Goal: Transaction & Acquisition: Obtain resource

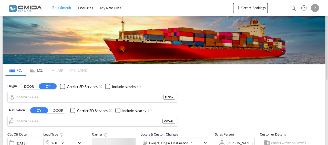
type input "[GEOGRAPHIC_DATA], PLGDY"
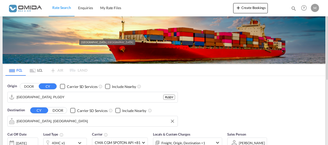
click at [50, 119] on input "[GEOGRAPHIC_DATA], [GEOGRAPHIC_DATA]" at bounding box center [96, 122] width 158 height 8
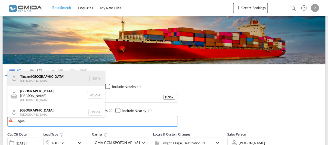
click at [55, 77] on div "Tincan/ [GEOGRAPHIC_DATA] [GEOGRAPHIC_DATA] NGTIN" at bounding box center [55, 78] width 97 height 15
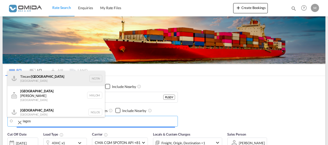
type input "Tincan/[GEOGRAPHIC_DATA], [GEOGRAPHIC_DATA]"
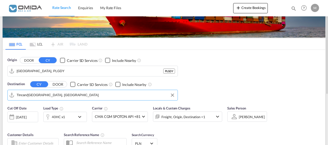
scroll to position [52, 0]
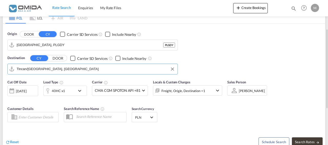
click at [72, 90] on div "40HC x1" at bounding box center [60, 91] width 32 height 10
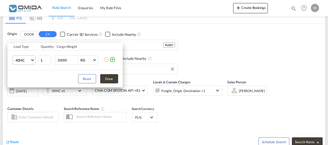
click at [33, 60] on span "Choose: \a40HC" at bounding box center [32, 59] width 3 height 3
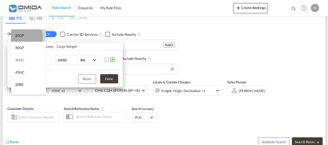
click at [26, 36] on md-option "20GP" at bounding box center [28, 35] width 35 height 12
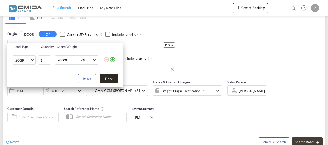
click at [105, 79] on button "Done" at bounding box center [109, 78] width 18 height 9
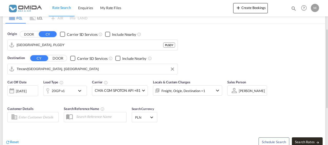
click at [310, 142] on span "Search Rates" at bounding box center [307, 142] width 25 height 4
type input "PLGDY to NGTIN / [DATE]"
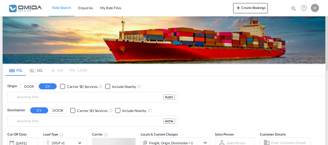
type input "[GEOGRAPHIC_DATA], PLGDY"
type input "Tincan/[GEOGRAPHIC_DATA], [GEOGRAPHIC_DATA]"
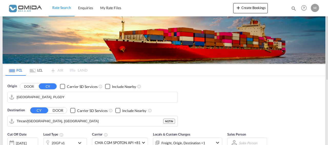
click at [54, 94] on input "[GEOGRAPHIC_DATA], PLGDY" at bounding box center [96, 97] width 158 height 8
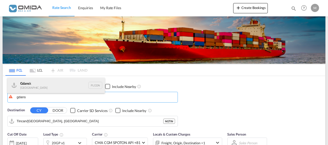
click at [48, 87] on div "Gdans k Poland PLGDN" at bounding box center [55, 85] width 97 height 15
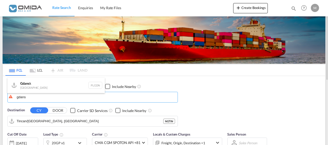
type input "Gdansk, PLGDN"
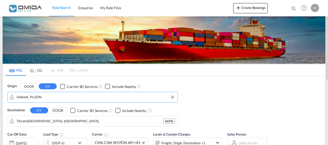
scroll to position [78, 0]
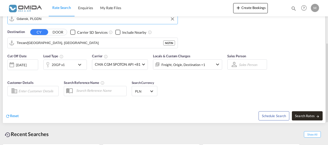
click at [308, 116] on span "Search Rates" at bounding box center [307, 116] width 25 height 4
type input "PLGDN to NGTIN / 8 Sep 2025"
